Goal: Information Seeking & Learning: Learn about a topic

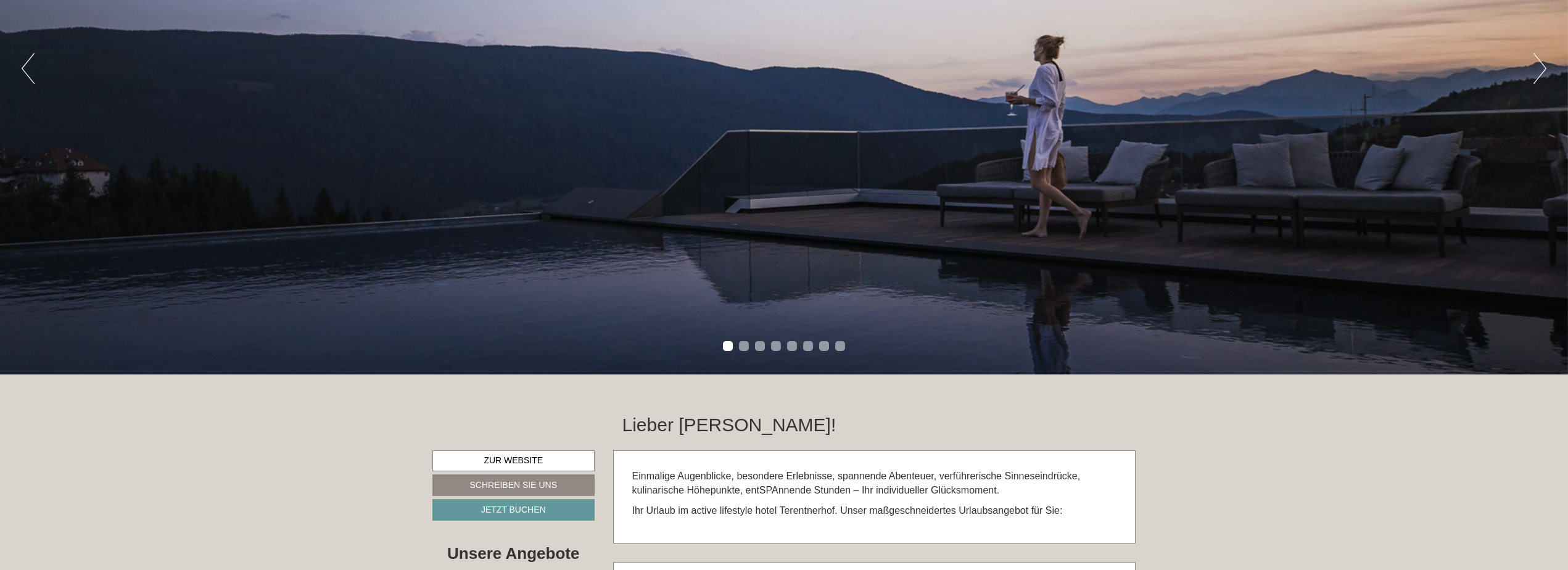
scroll to position [309, 0]
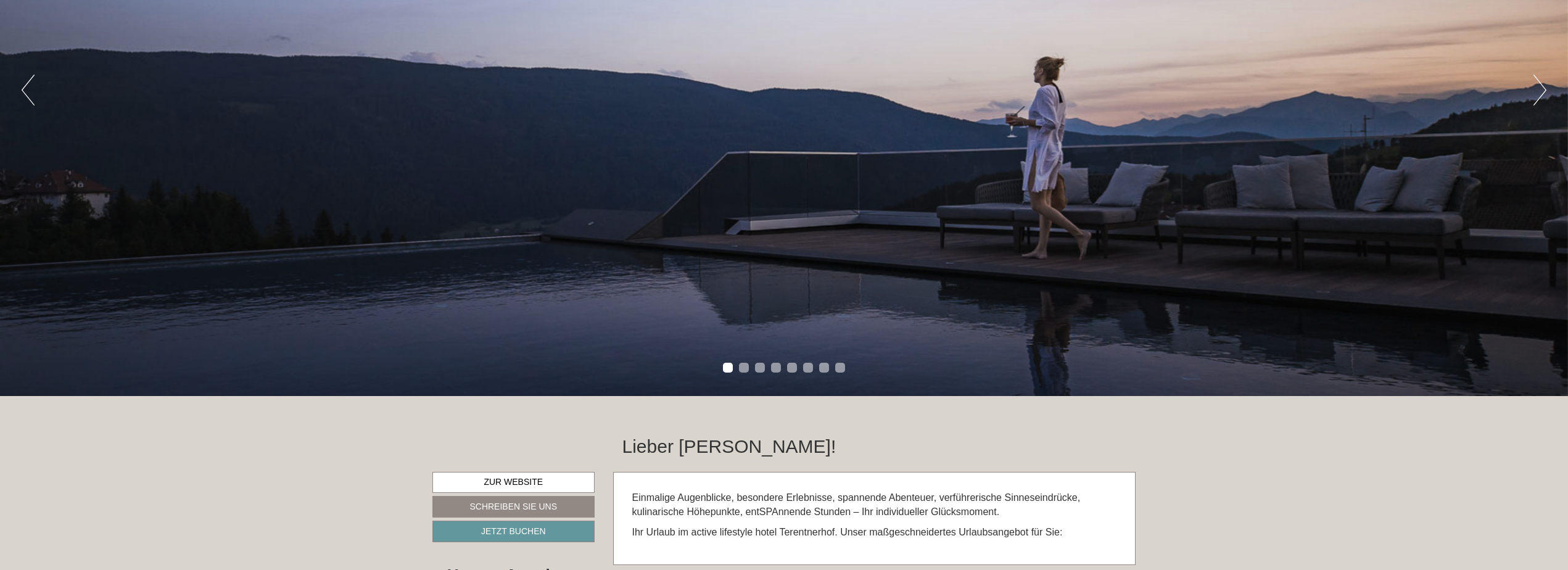
click at [1535, 94] on button "Next" at bounding box center [1539, 90] width 13 height 31
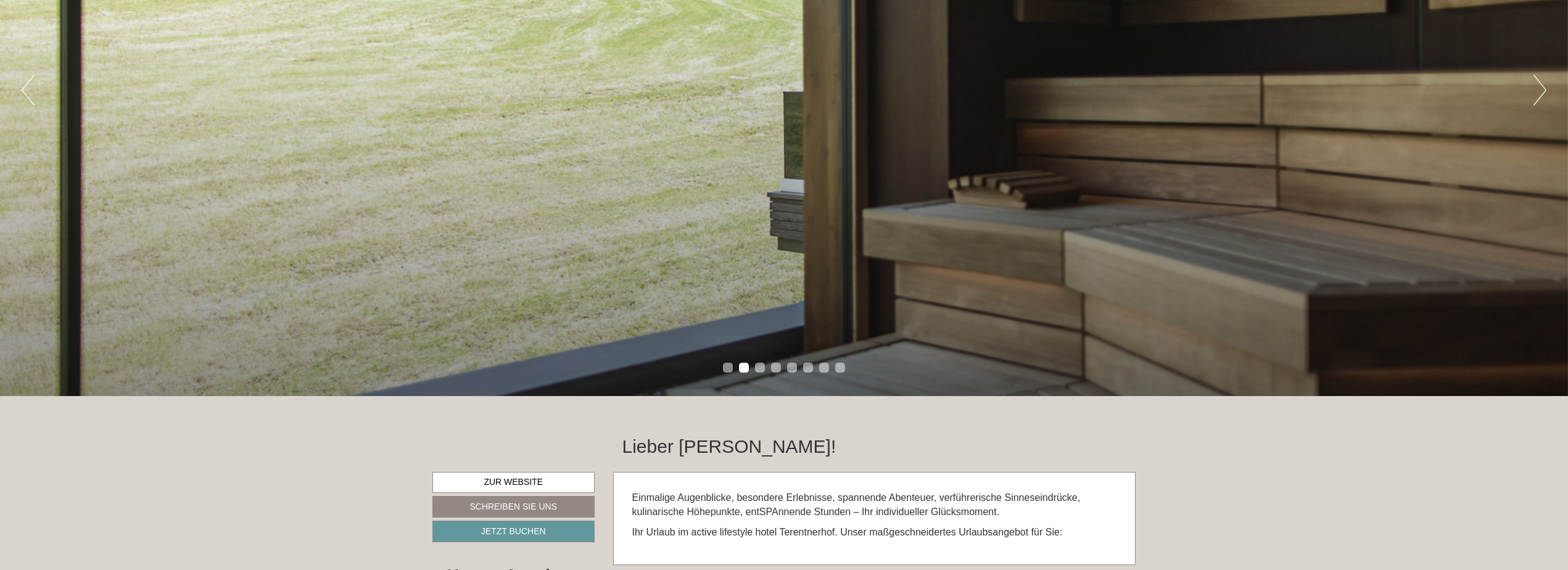
click at [23, 92] on button "Previous" at bounding box center [28, 90] width 13 height 31
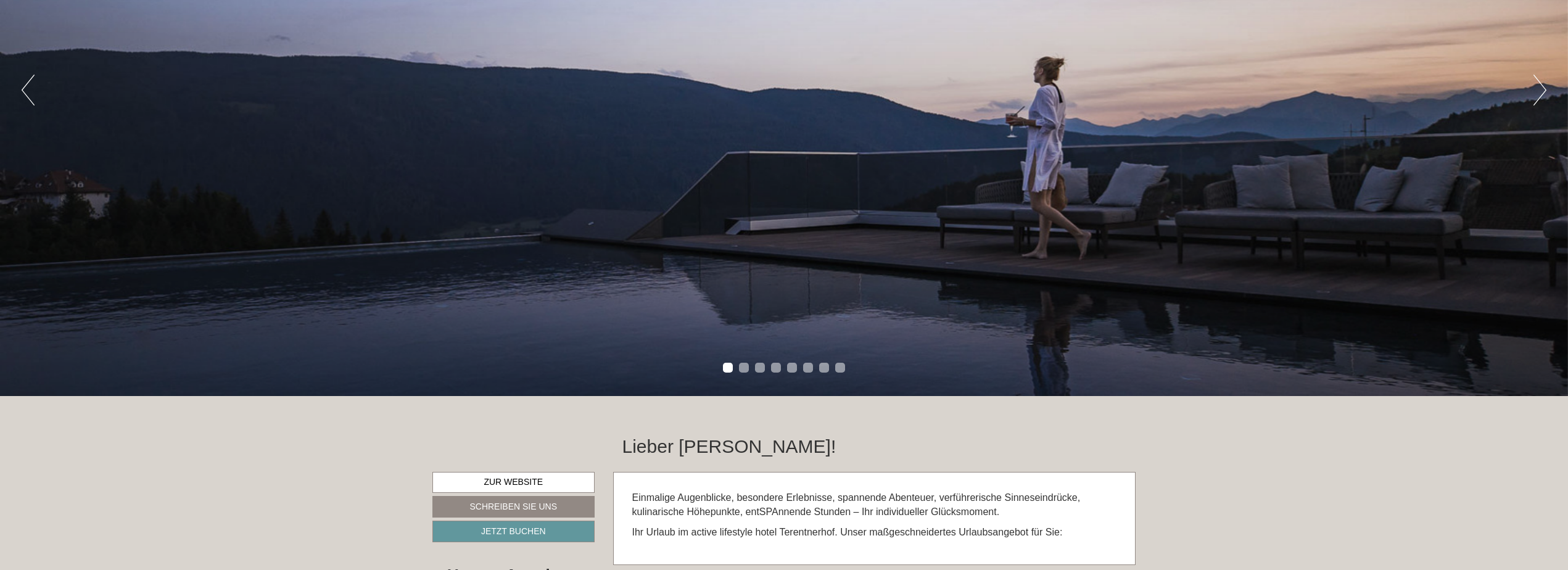
click at [1543, 88] on button "Next" at bounding box center [1539, 90] width 13 height 31
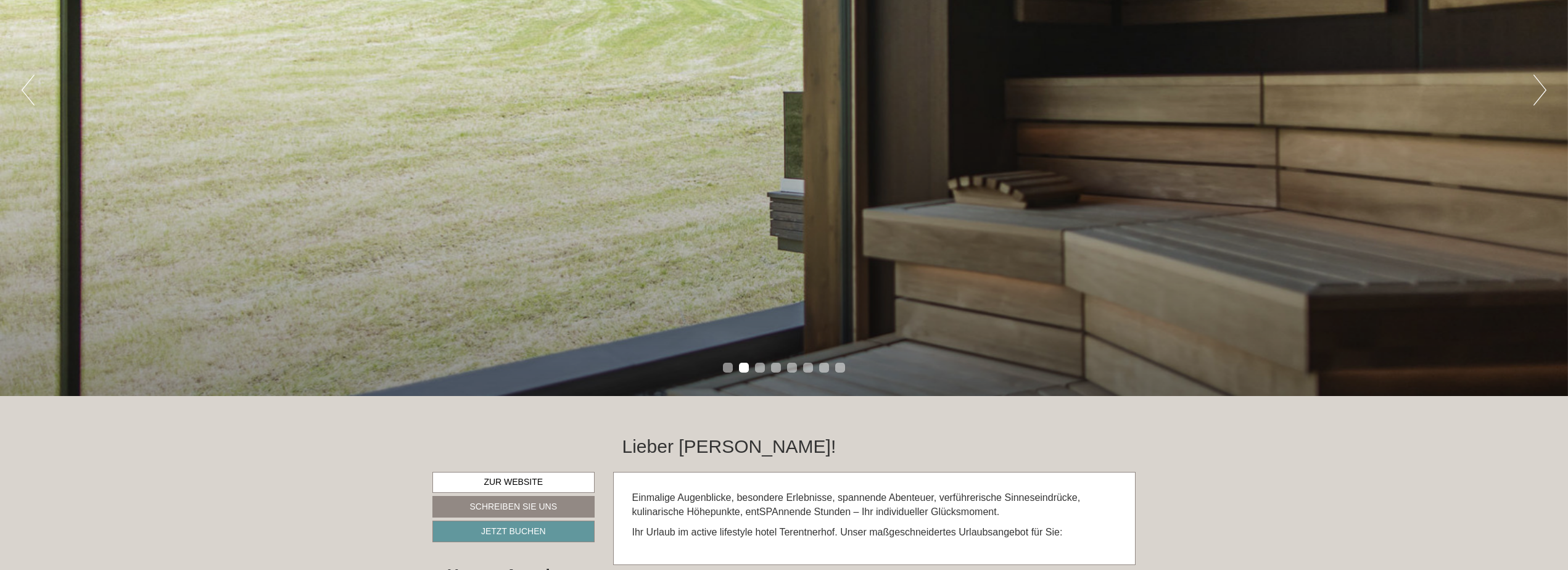
click at [1543, 88] on button "Next" at bounding box center [1539, 90] width 13 height 31
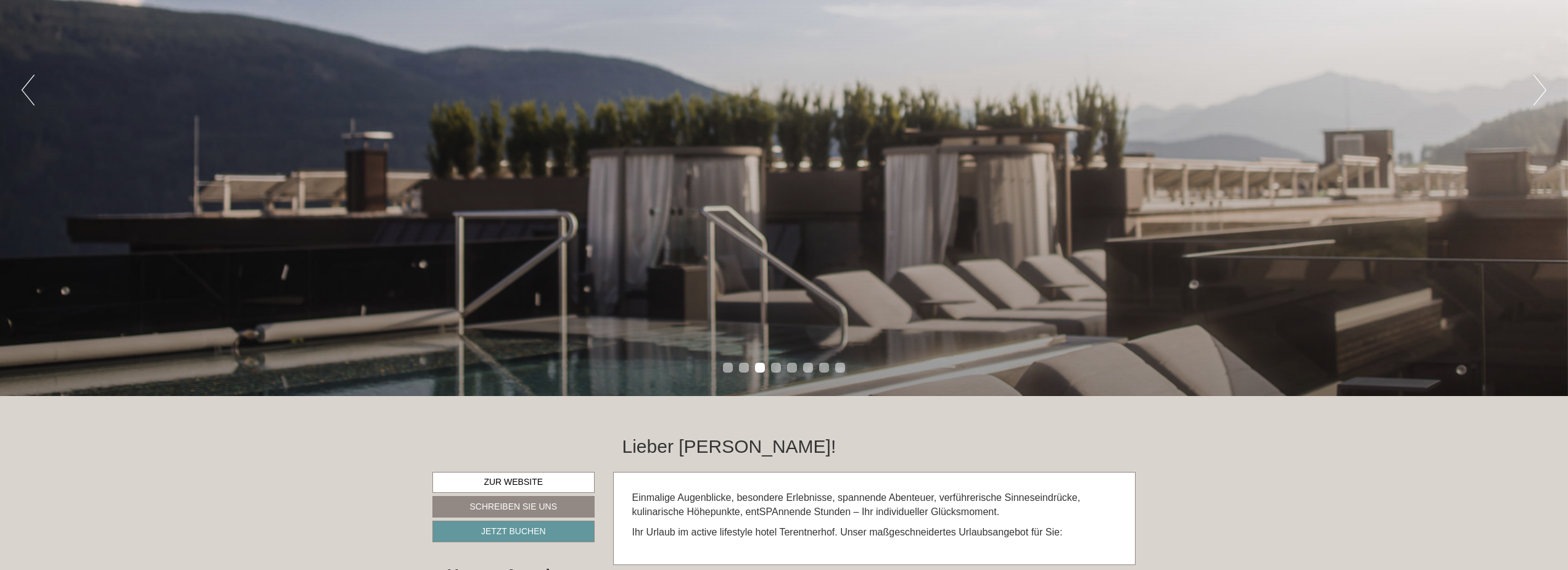
click at [1543, 88] on button "Next" at bounding box center [1539, 90] width 13 height 31
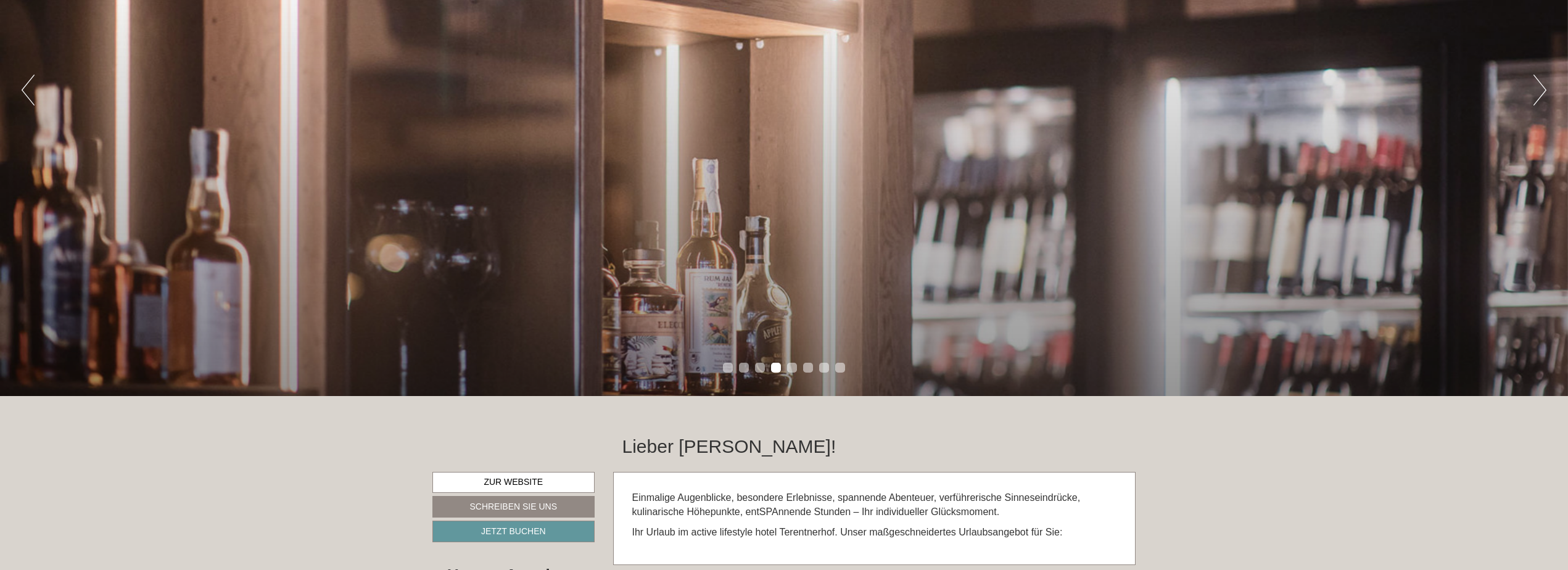
click at [1543, 88] on button "Next" at bounding box center [1539, 90] width 13 height 31
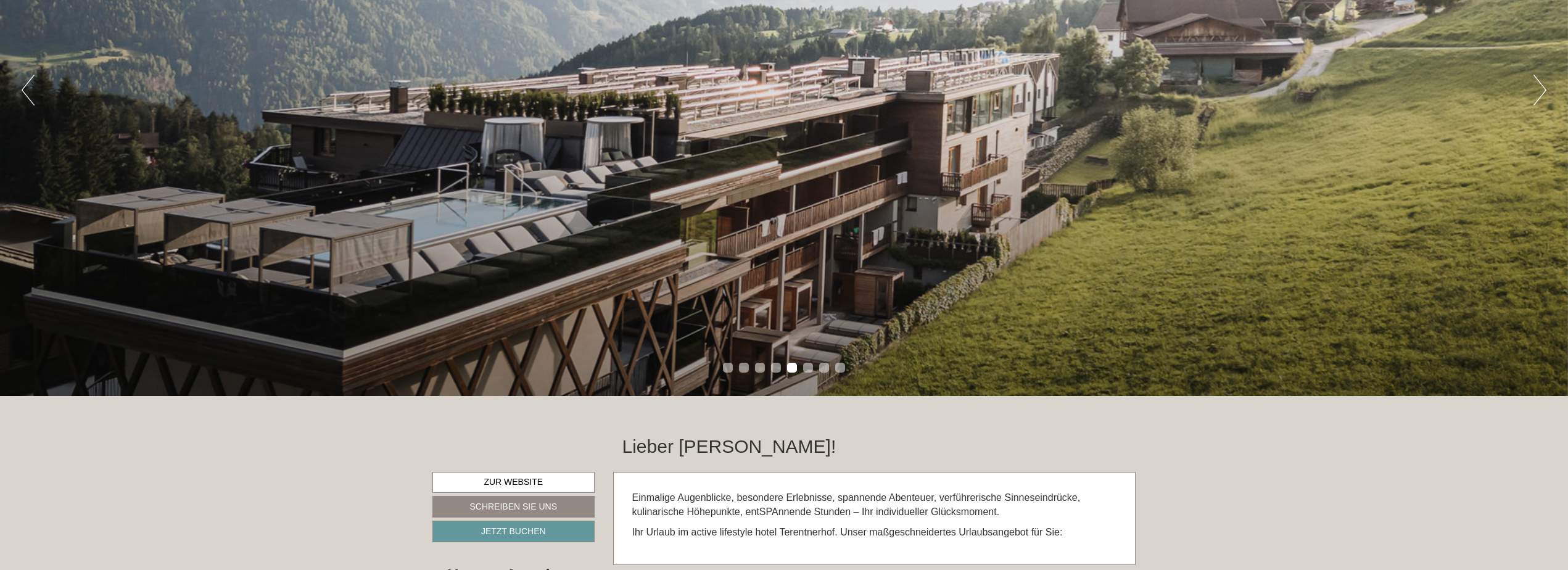
click at [1543, 88] on button "Next" at bounding box center [1539, 90] width 13 height 31
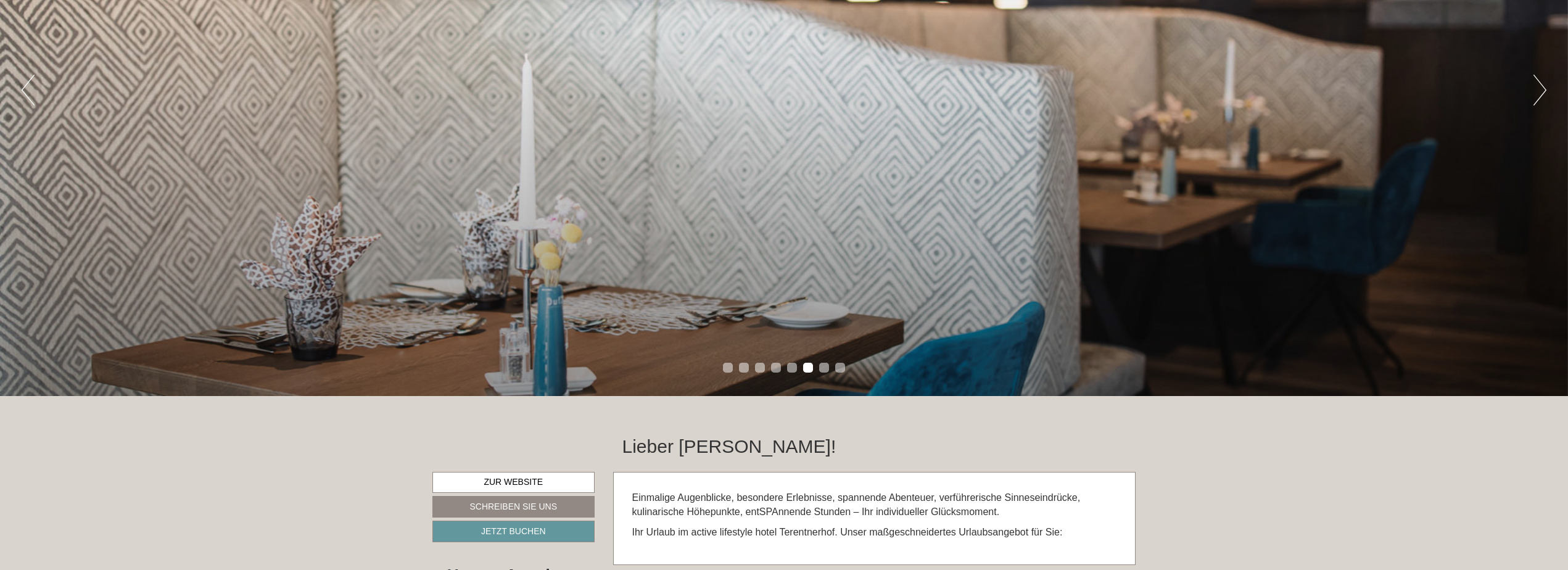
click at [31, 88] on button "Previous" at bounding box center [28, 90] width 13 height 31
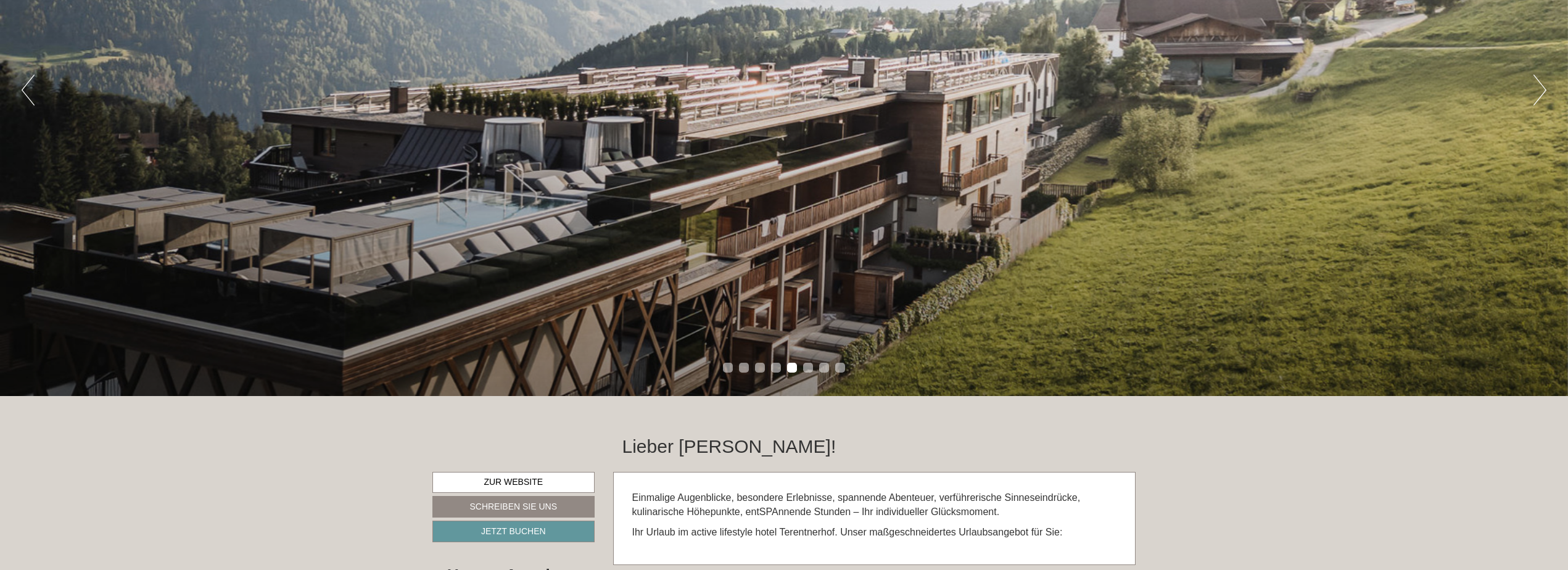
click at [1539, 94] on button "Next" at bounding box center [1539, 90] width 13 height 31
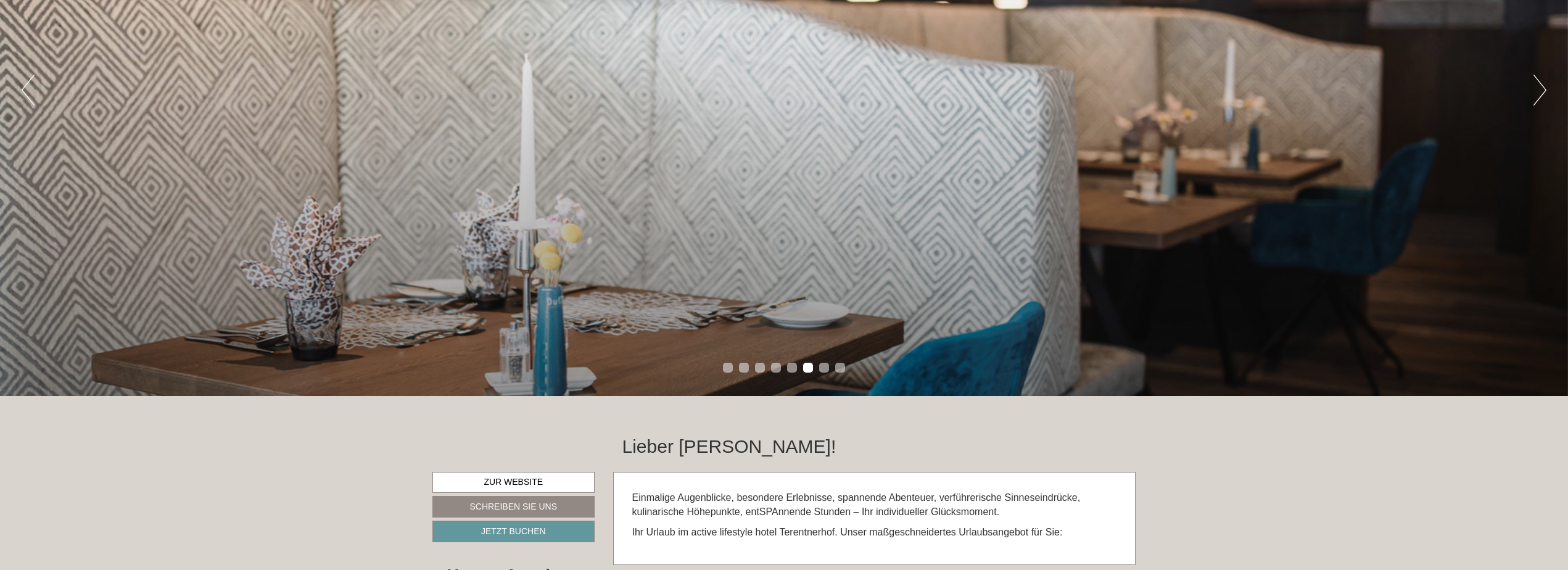
click at [1539, 94] on button "Next" at bounding box center [1539, 90] width 13 height 31
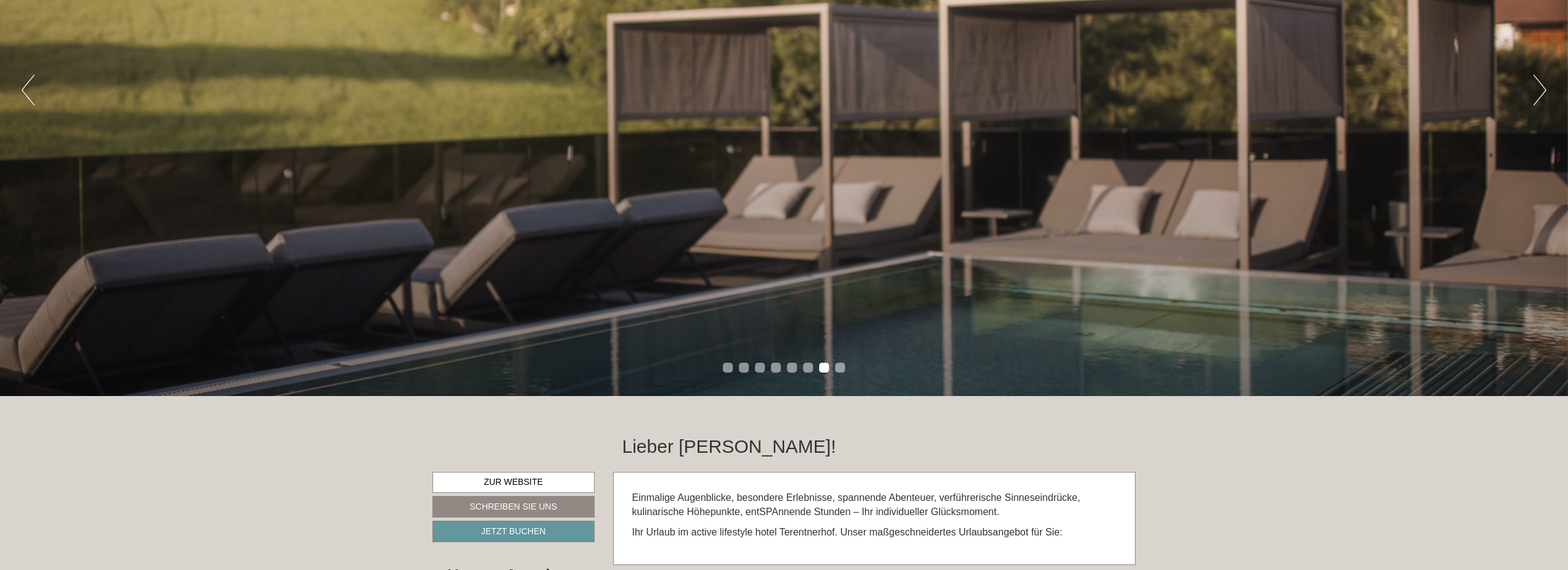
click at [1539, 94] on button "Next" at bounding box center [1539, 90] width 13 height 31
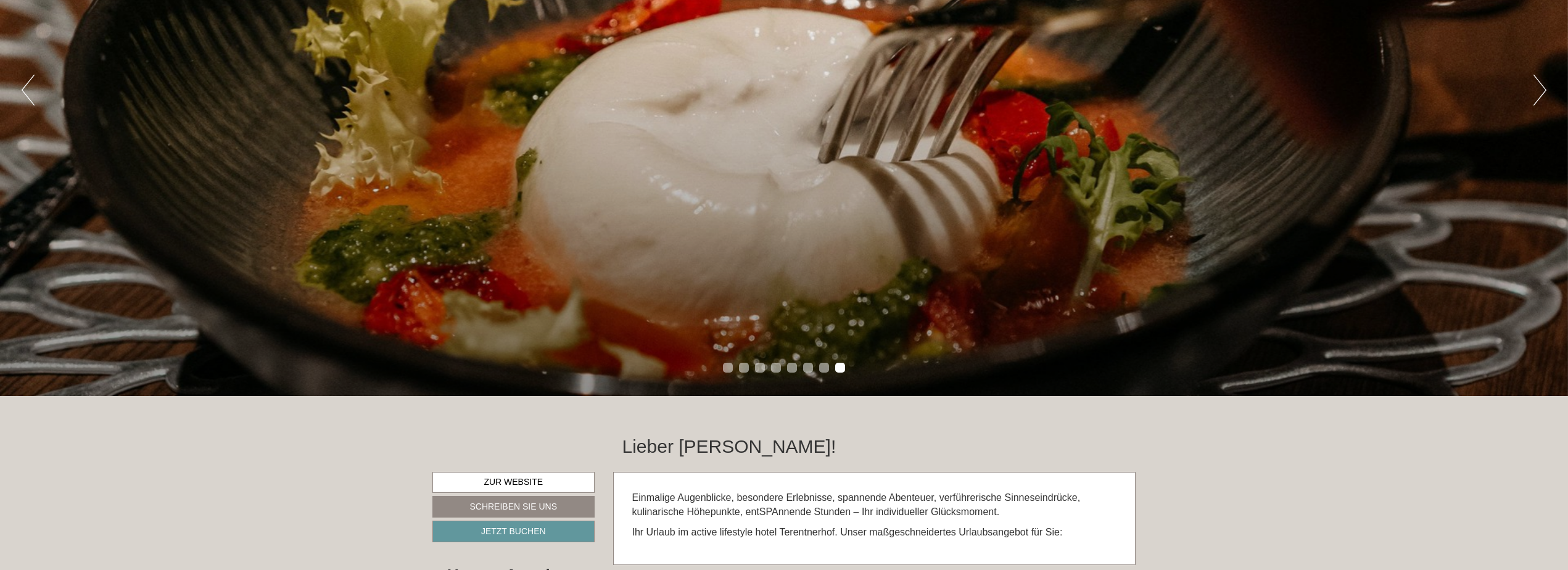
click at [1539, 94] on button "Next" at bounding box center [1539, 90] width 13 height 31
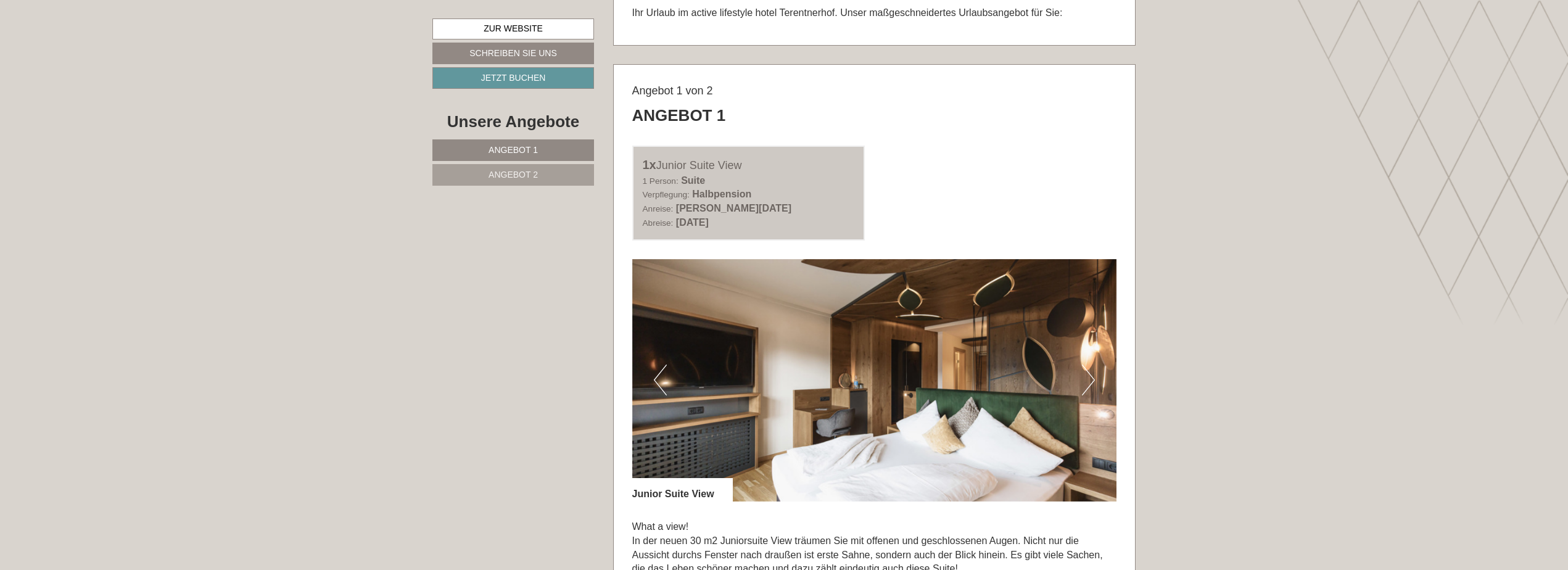
scroll to position [987, 0]
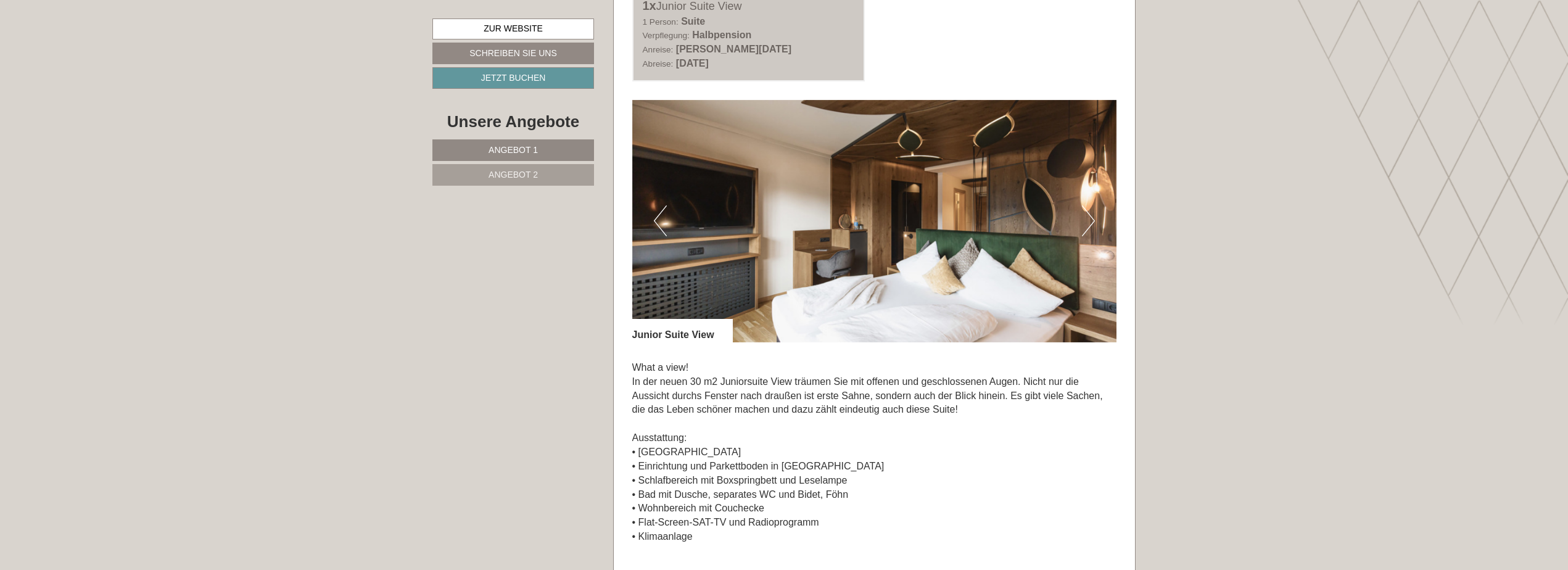
click at [1089, 219] on button "Next" at bounding box center [1088, 221] width 13 height 31
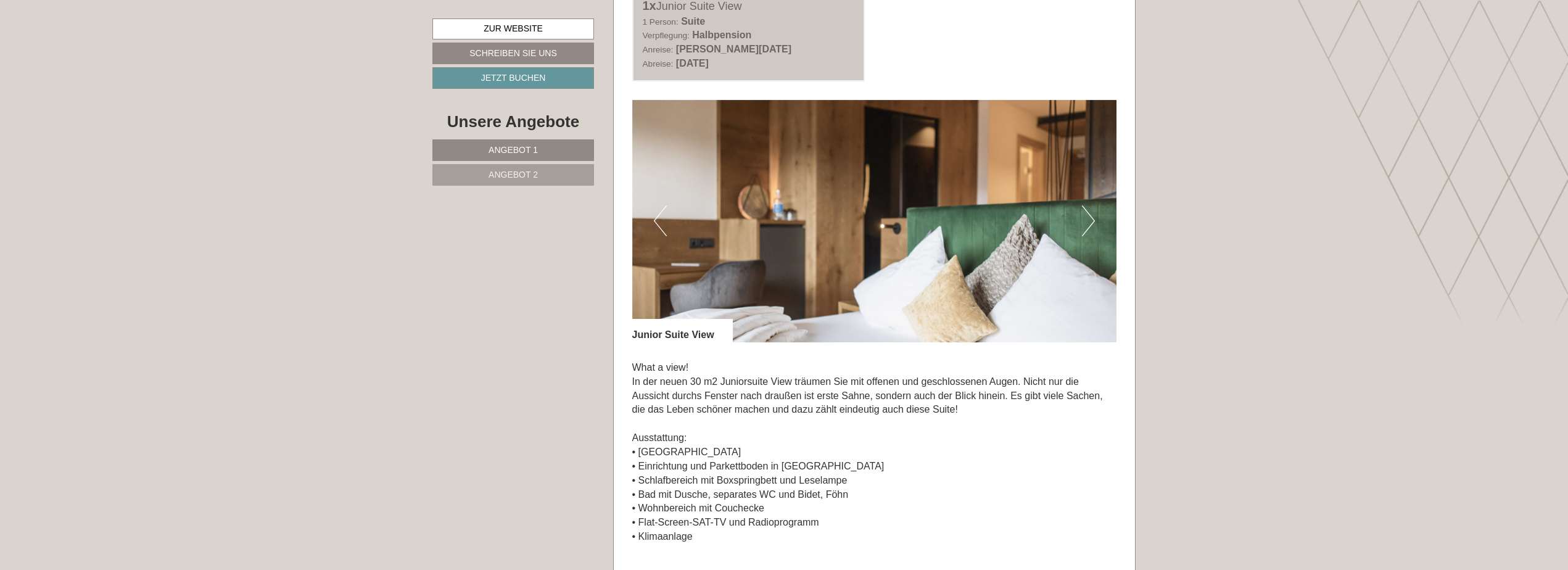
click at [1089, 219] on button "Next" at bounding box center [1088, 221] width 13 height 31
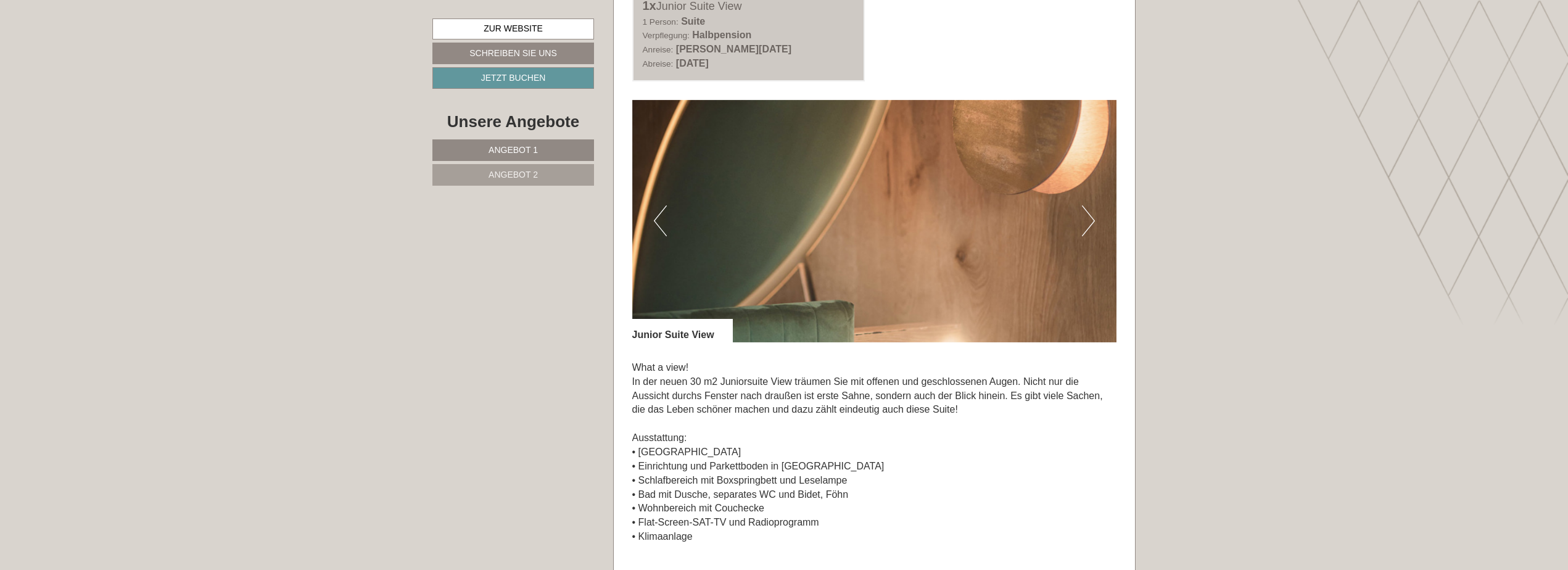
click at [1089, 219] on button "Next" at bounding box center [1088, 221] width 13 height 31
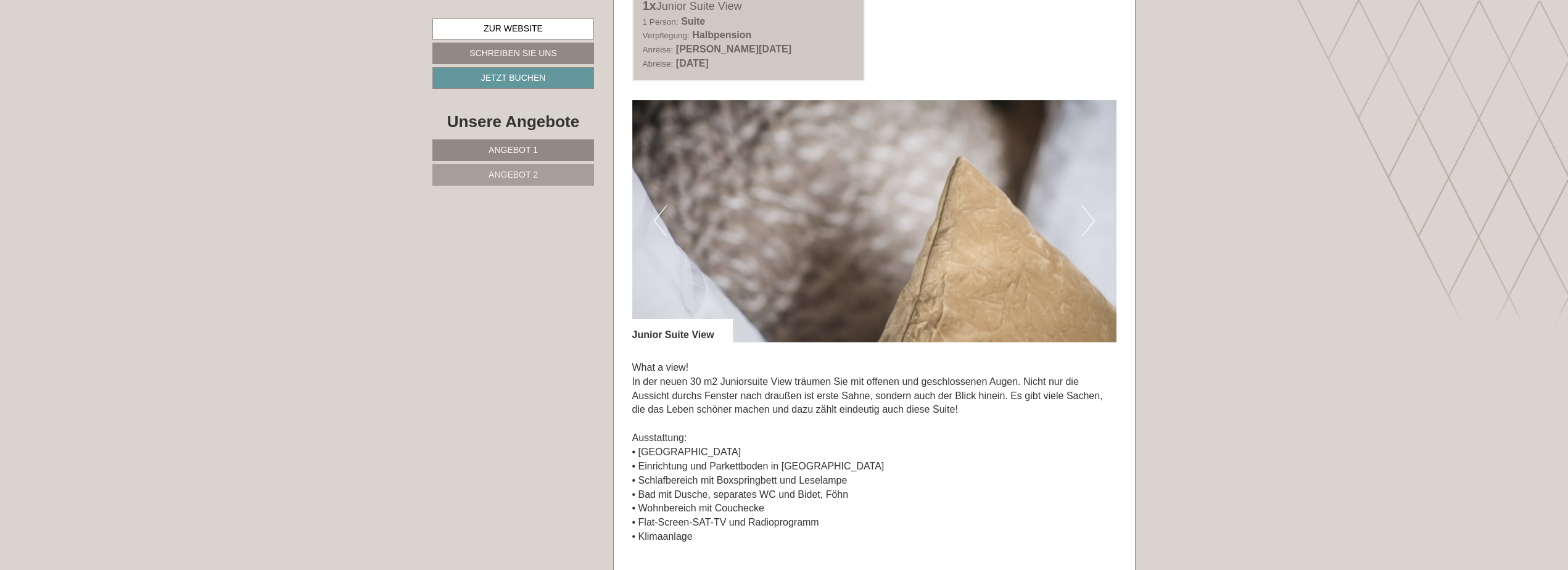
click at [1089, 219] on button "Next" at bounding box center [1088, 221] width 13 height 31
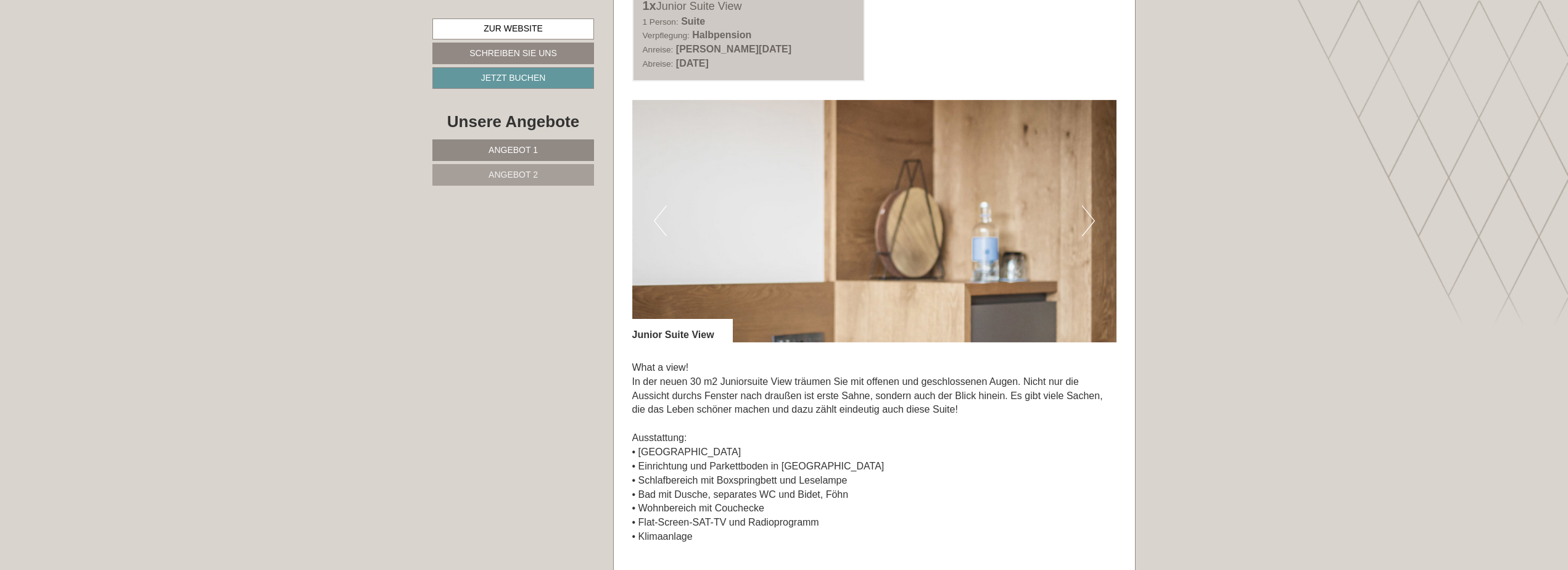
click at [1089, 219] on button "Next" at bounding box center [1088, 221] width 13 height 31
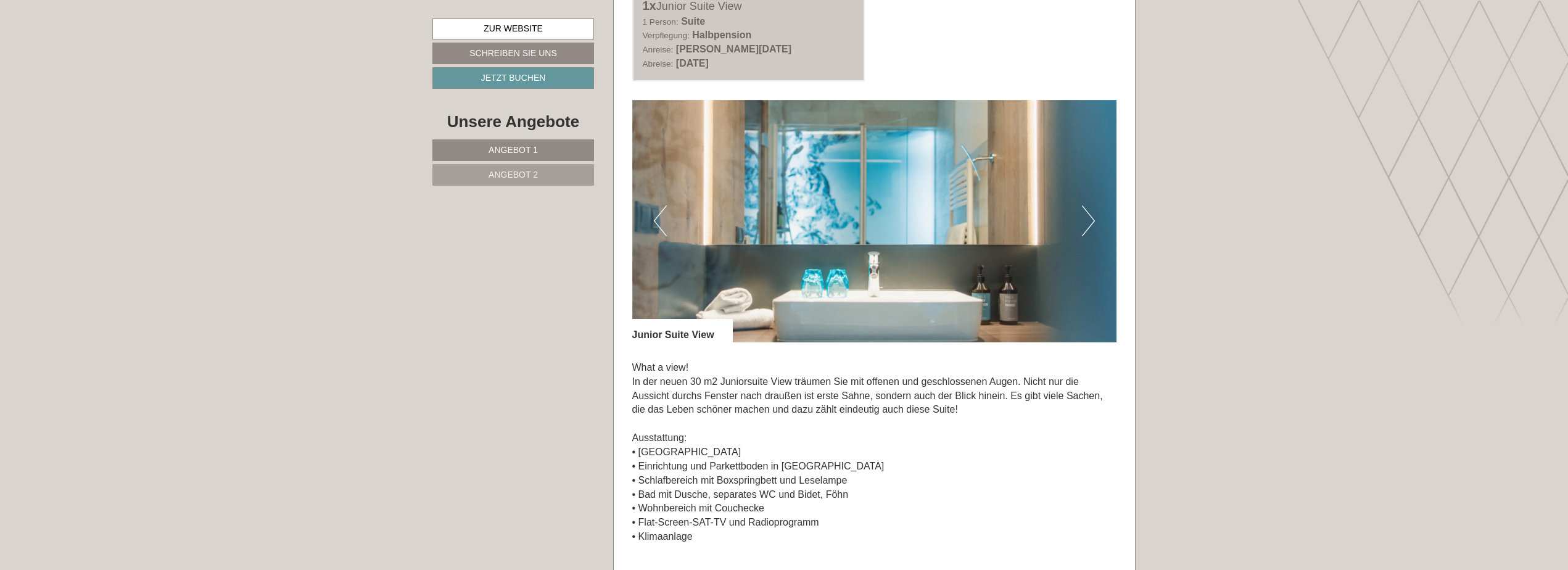
click at [1089, 219] on button "Next" at bounding box center [1088, 221] width 13 height 31
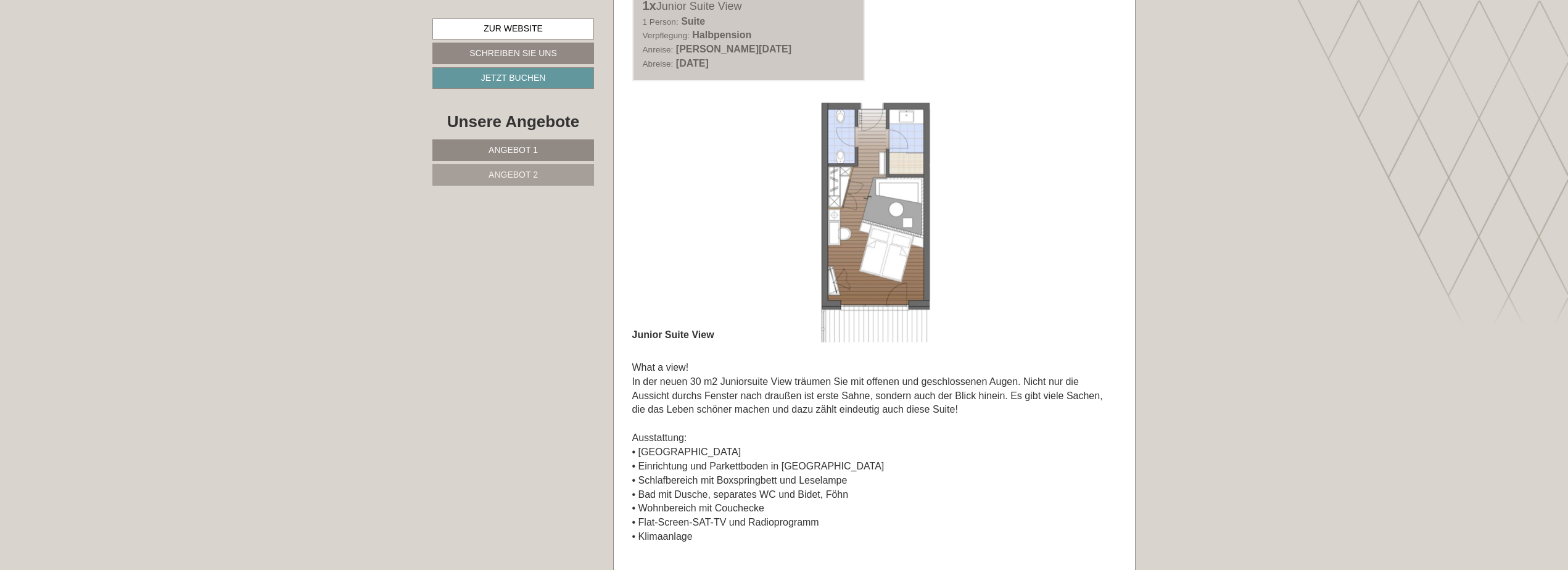
click at [1089, 219] on button "Next" at bounding box center [1088, 221] width 13 height 31
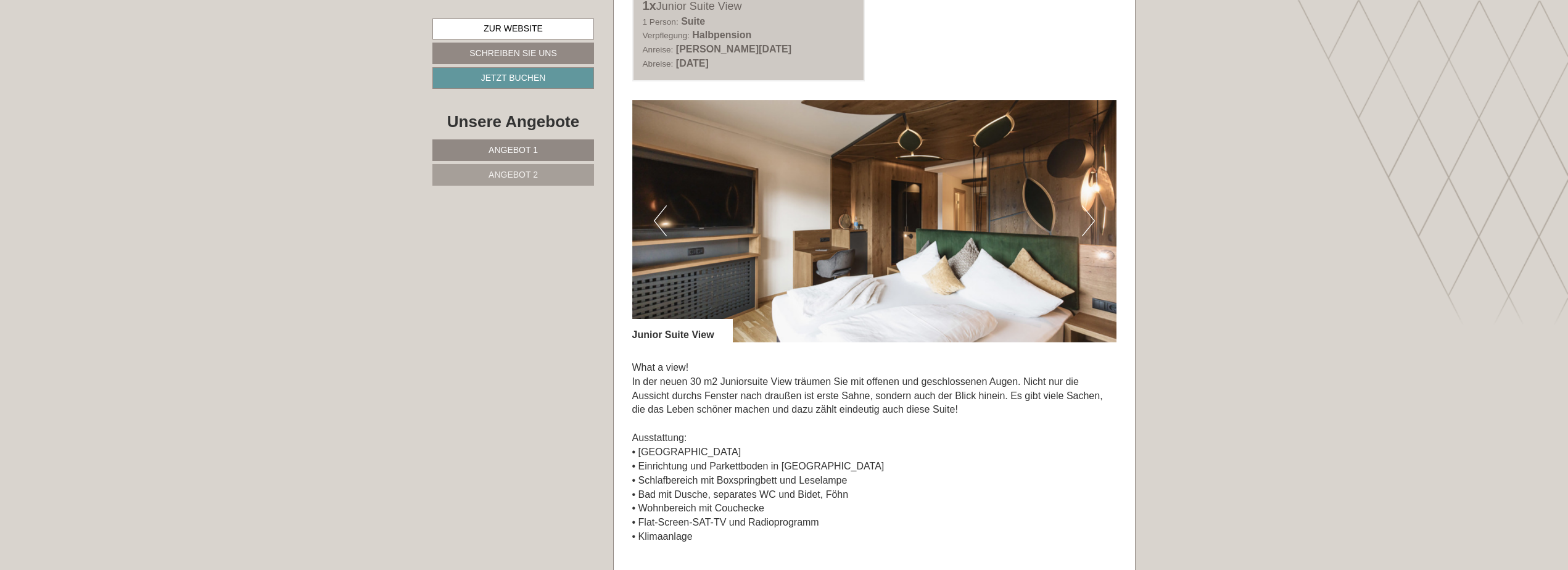
click at [1089, 219] on button "Next" at bounding box center [1088, 221] width 13 height 31
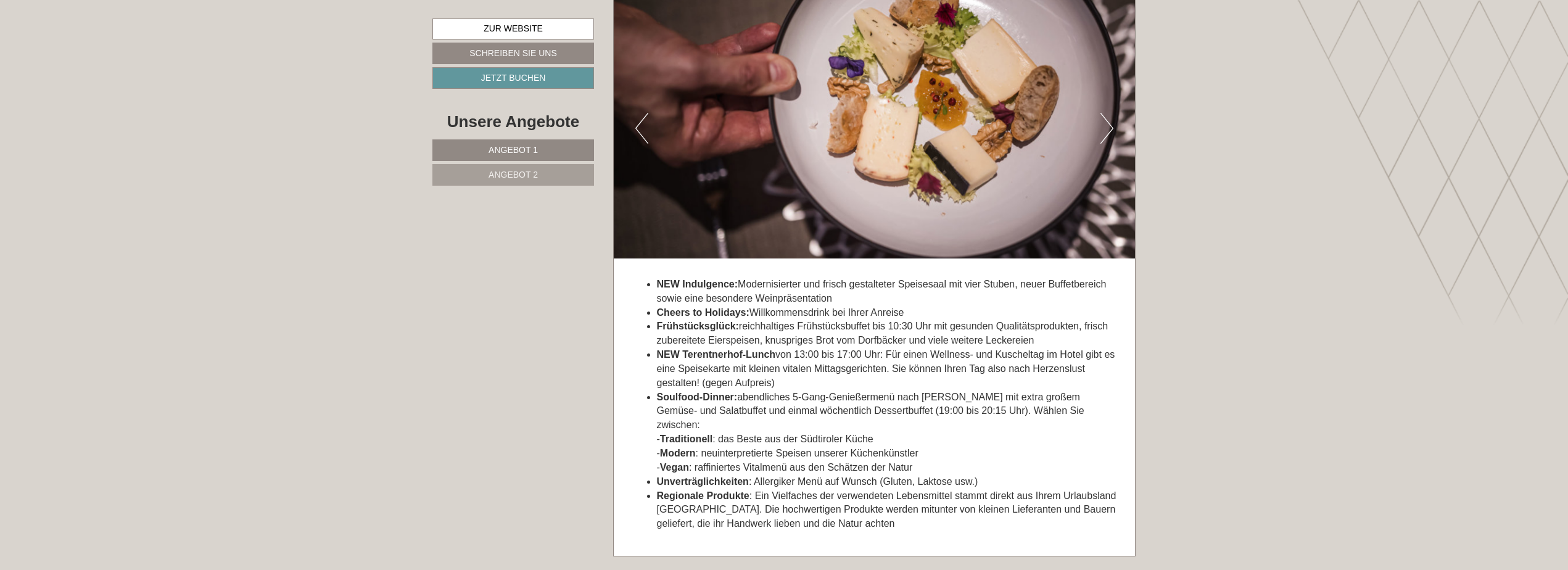
scroll to position [3578, 0]
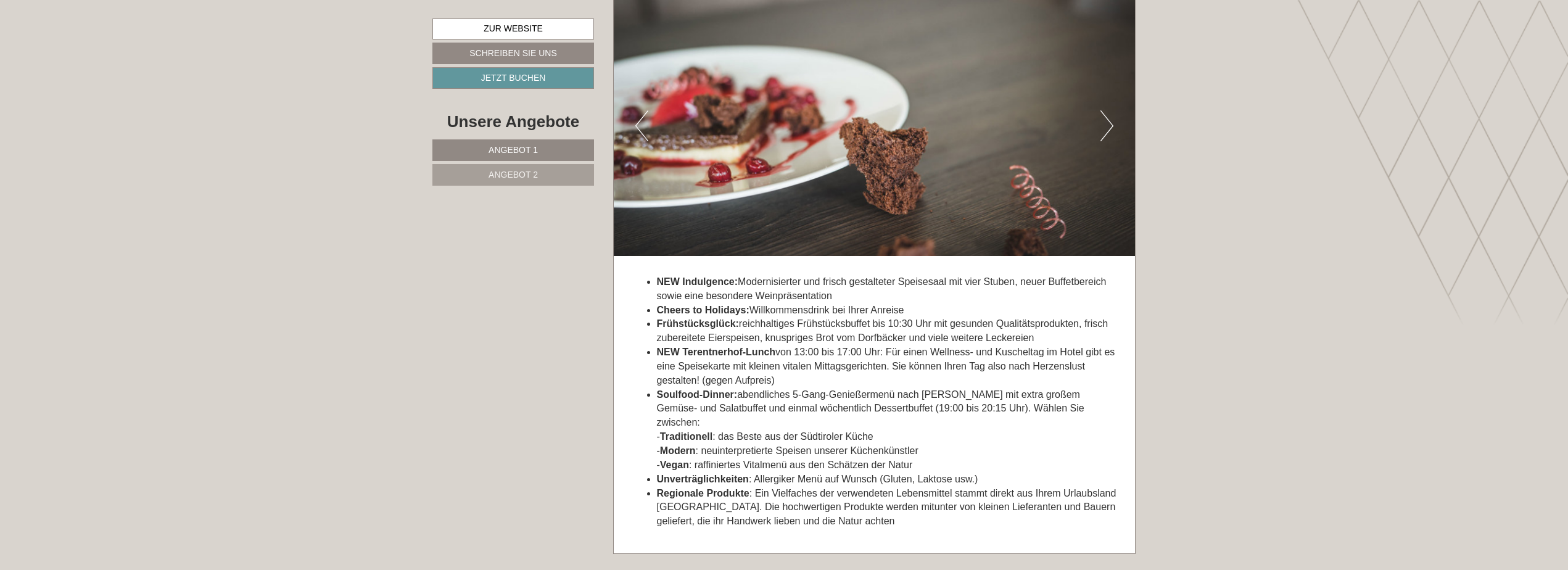
drag, startPoint x: 670, startPoint y: 509, endPoint x: 639, endPoint y: 419, distance: 95.2
click at [639, 419] on ul "NEW Indulgence: Modernisierter und frisch gestalteter Speisesaal mit vier Stube…" at bounding box center [874, 402] width 485 height 254
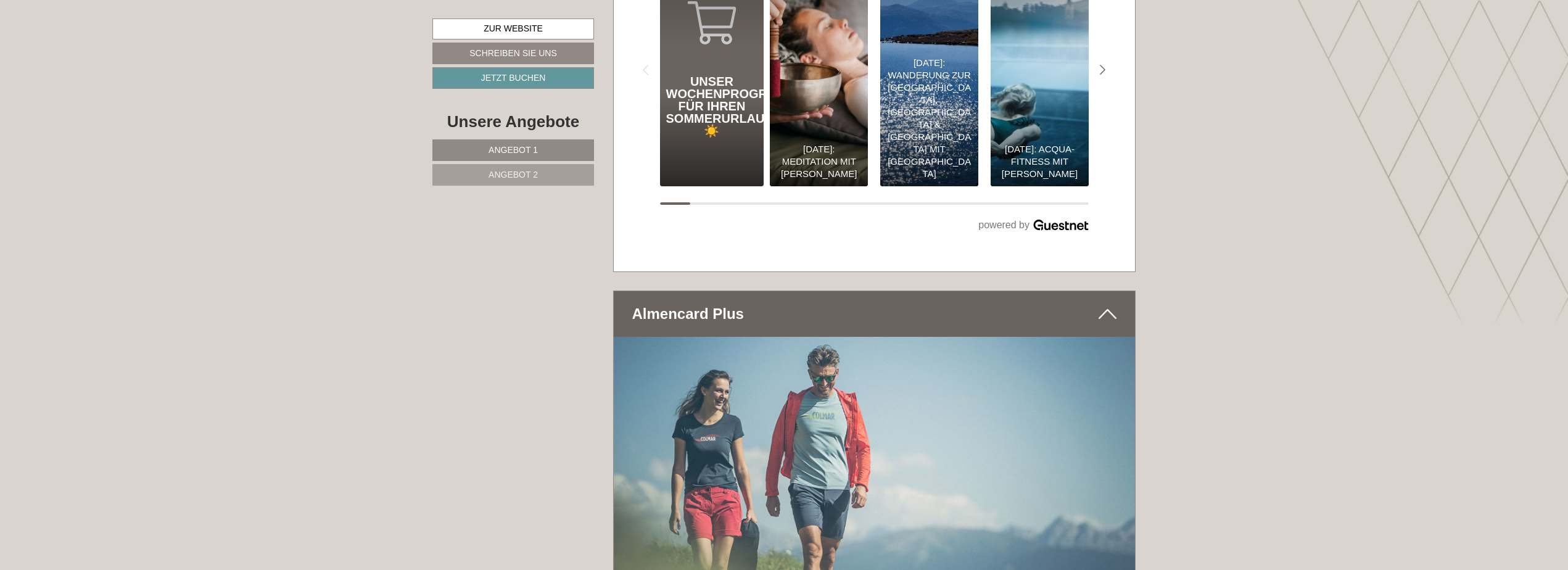
scroll to position [5428, 0]
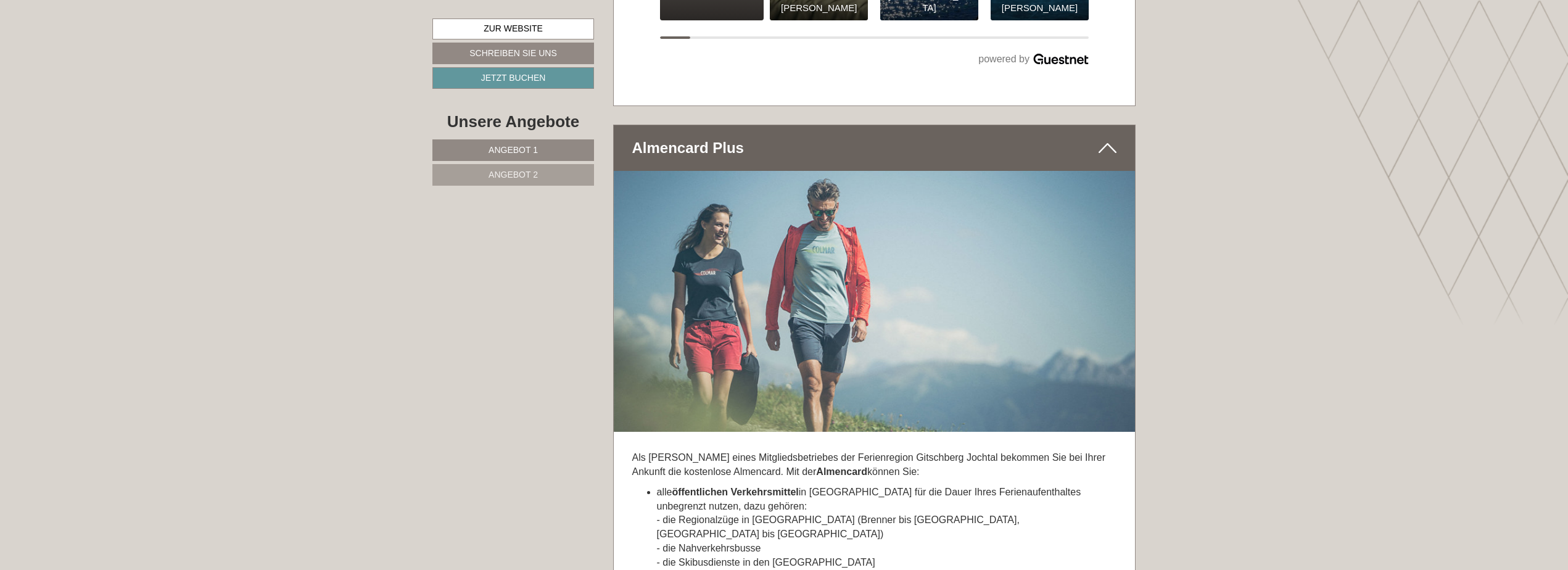
drag, startPoint x: 687, startPoint y: 486, endPoint x: 1209, endPoint y: 408, distance: 527.8
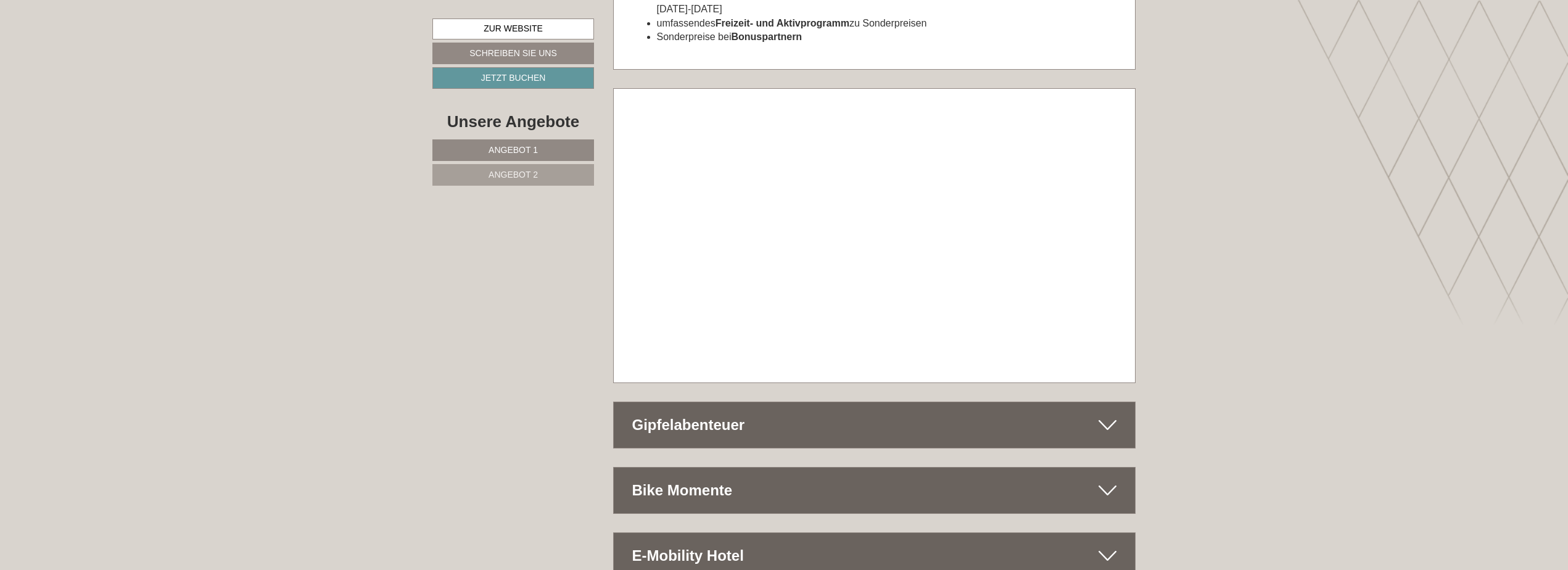
scroll to position [6292, 0]
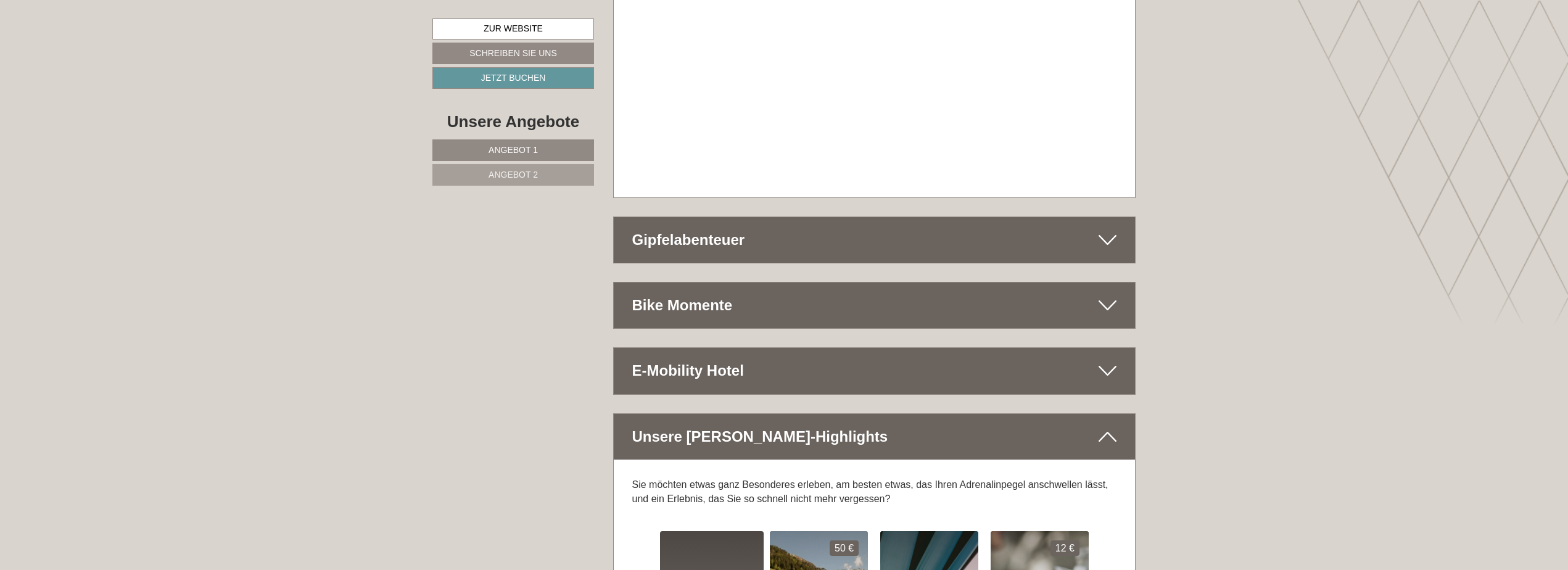
click at [939, 283] on div "Bike Momente" at bounding box center [874, 305] width 522 height 46
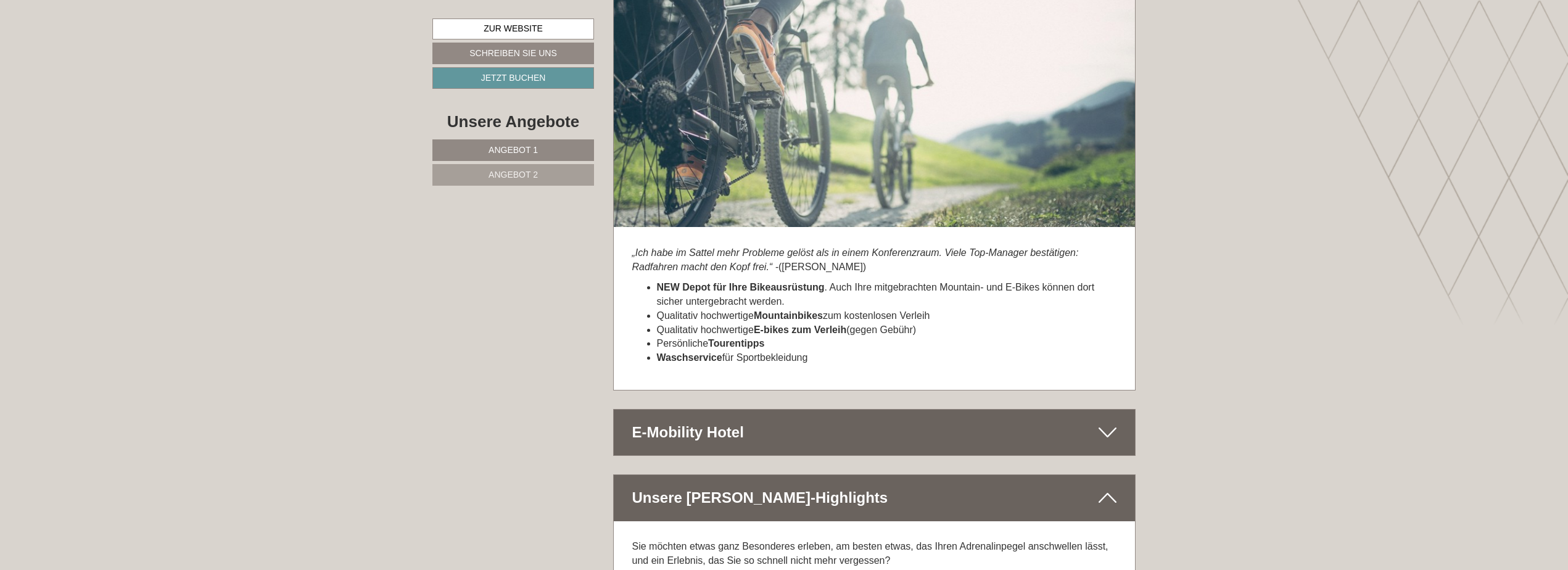
scroll to position [6662, 0]
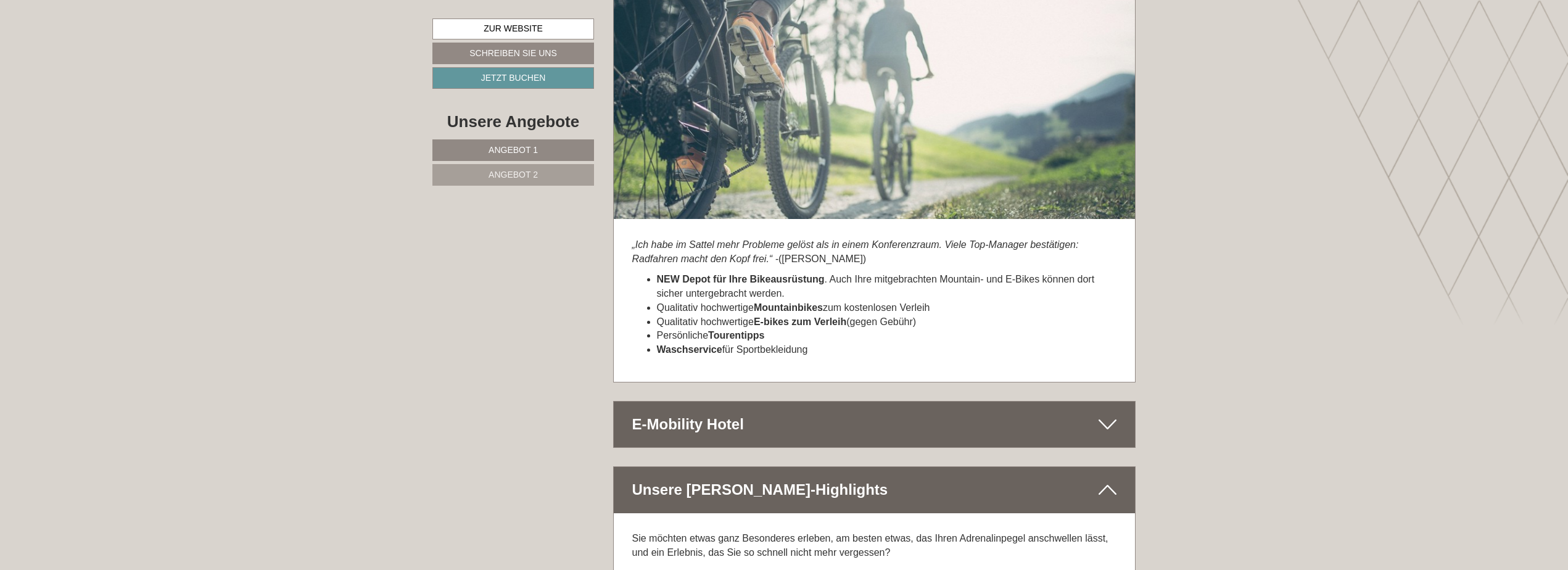
click at [742, 401] on div "E-Mobility Hotel" at bounding box center [874, 424] width 522 height 46
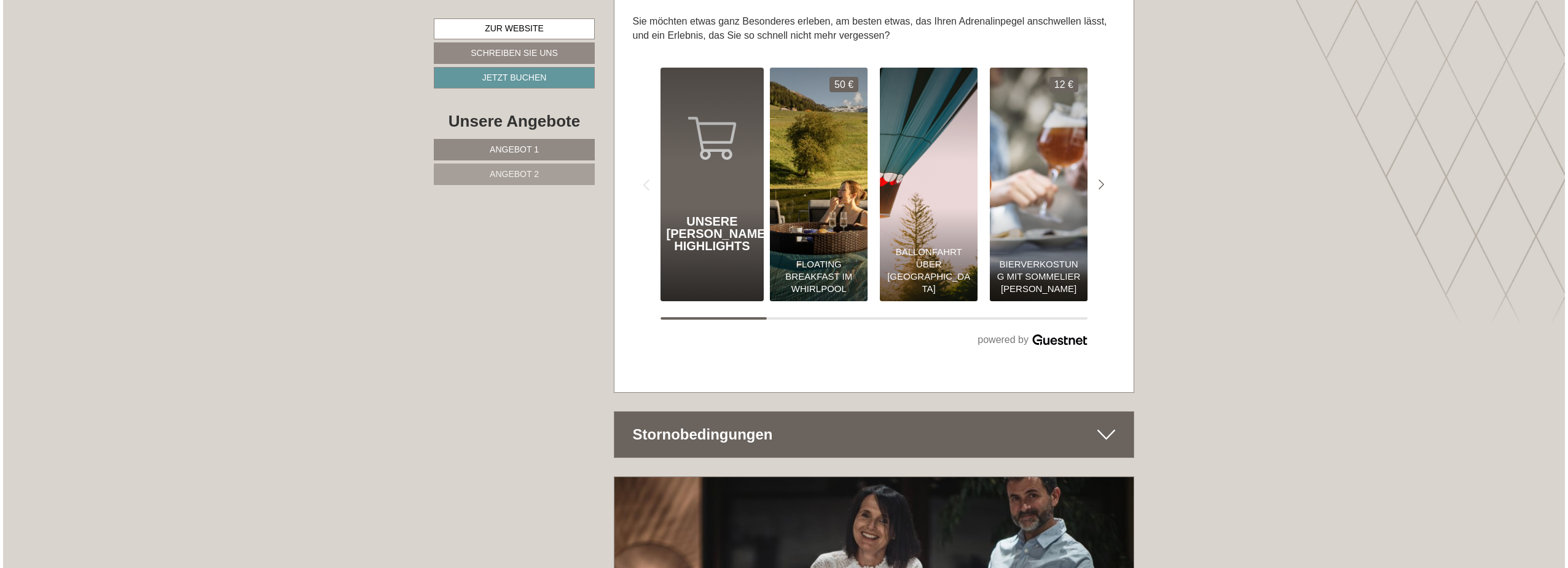
scroll to position [7253, 0]
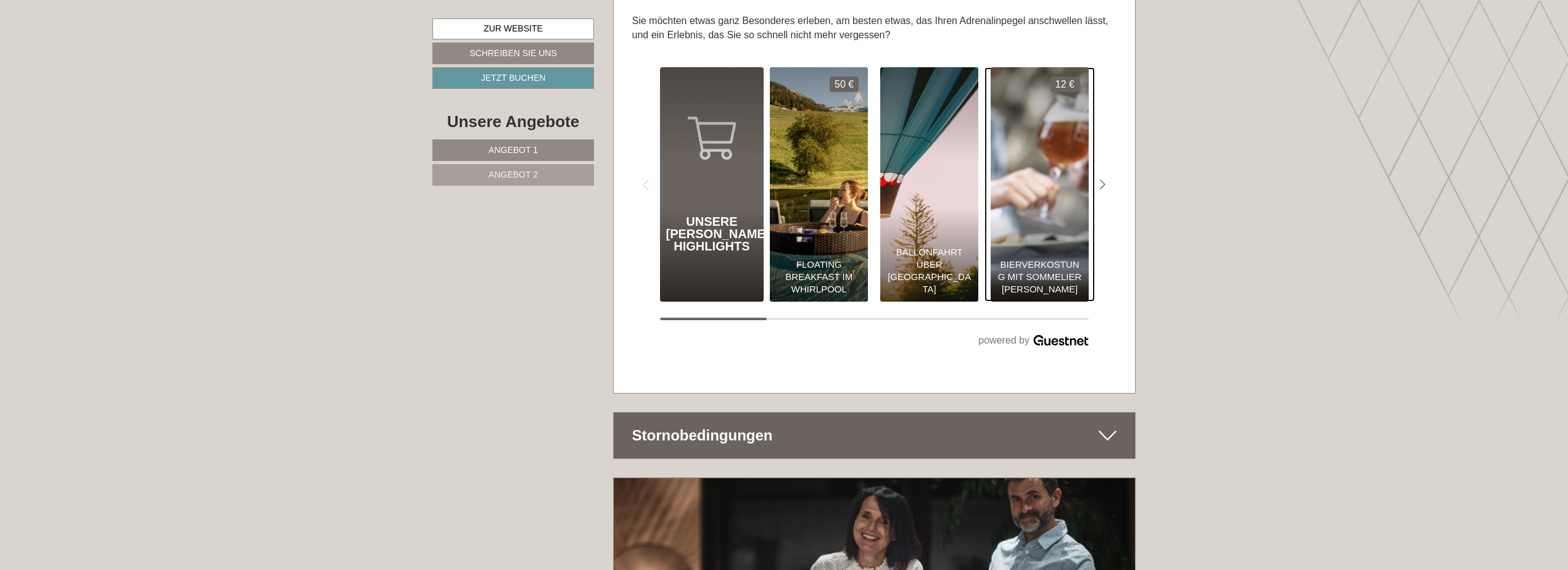
click at [1046, 208] on div "Bierverkostung mit Sommelier [PERSON_NAME]" at bounding box center [1040, 255] width 98 height 93
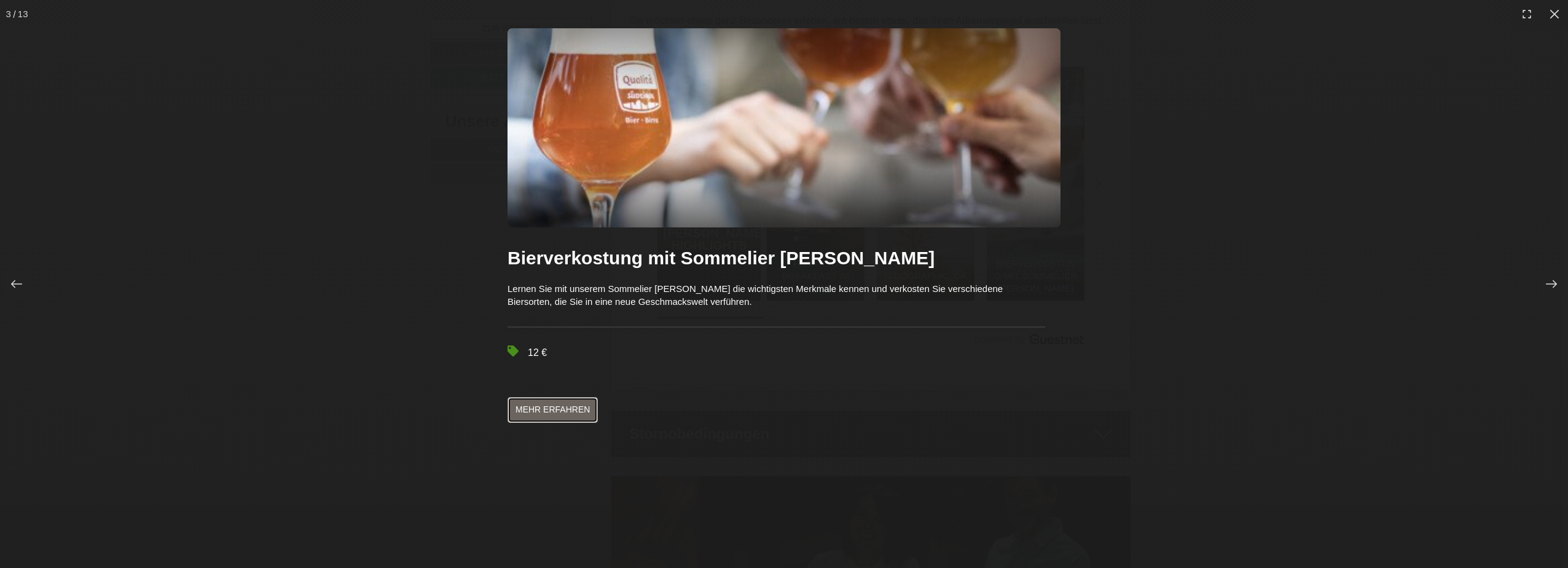
click at [577, 404] on link "Mehr erfahren" at bounding box center [552, 410] width 91 height 26
